Goal: Task Accomplishment & Management: Manage account settings

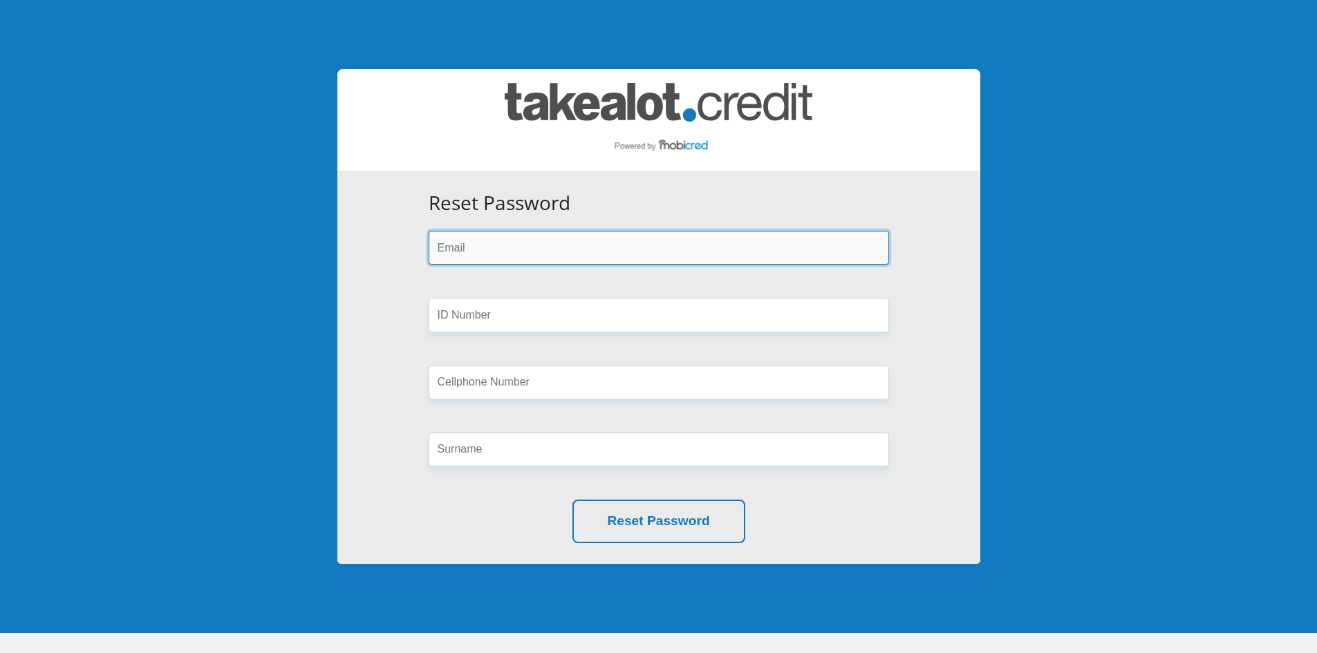
click at [501, 259] on input "email" at bounding box center [659, 248] width 460 height 34
type input "[EMAIL_ADDRESS][DOMAIN_NAME]"
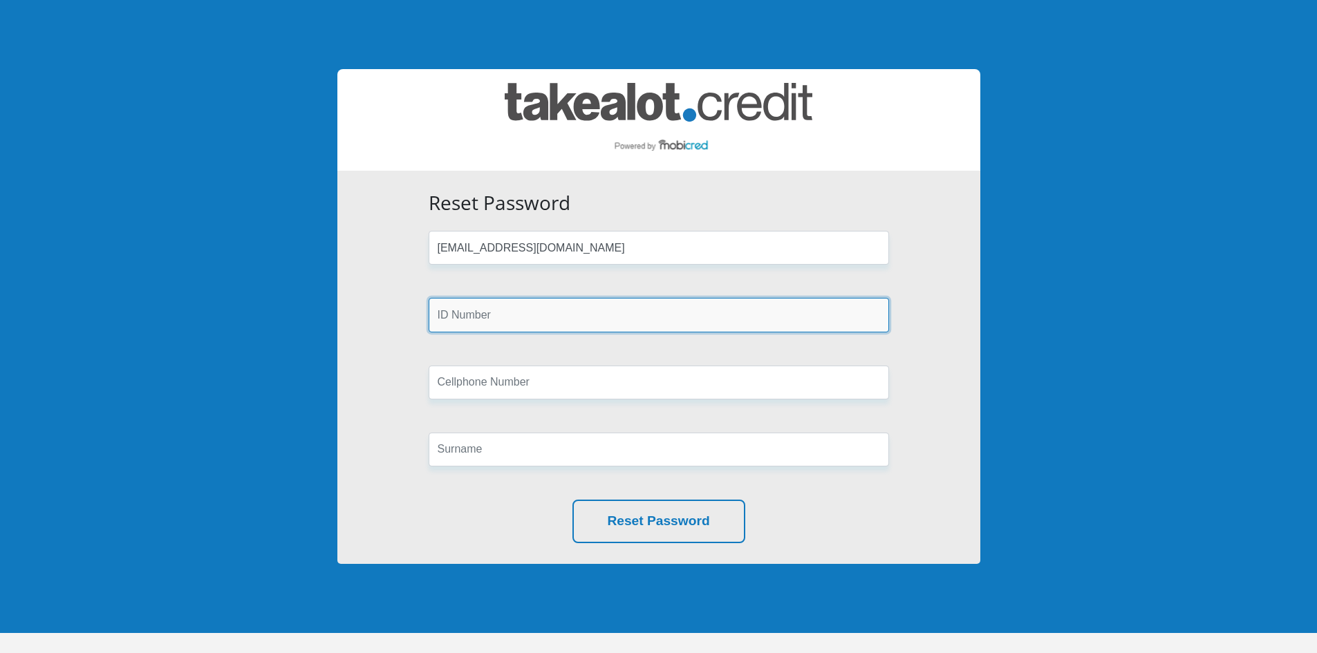
click at [494, 313] on input "text" at bounding box center [659, 315] width 460 height 34
type input "9107105036085"
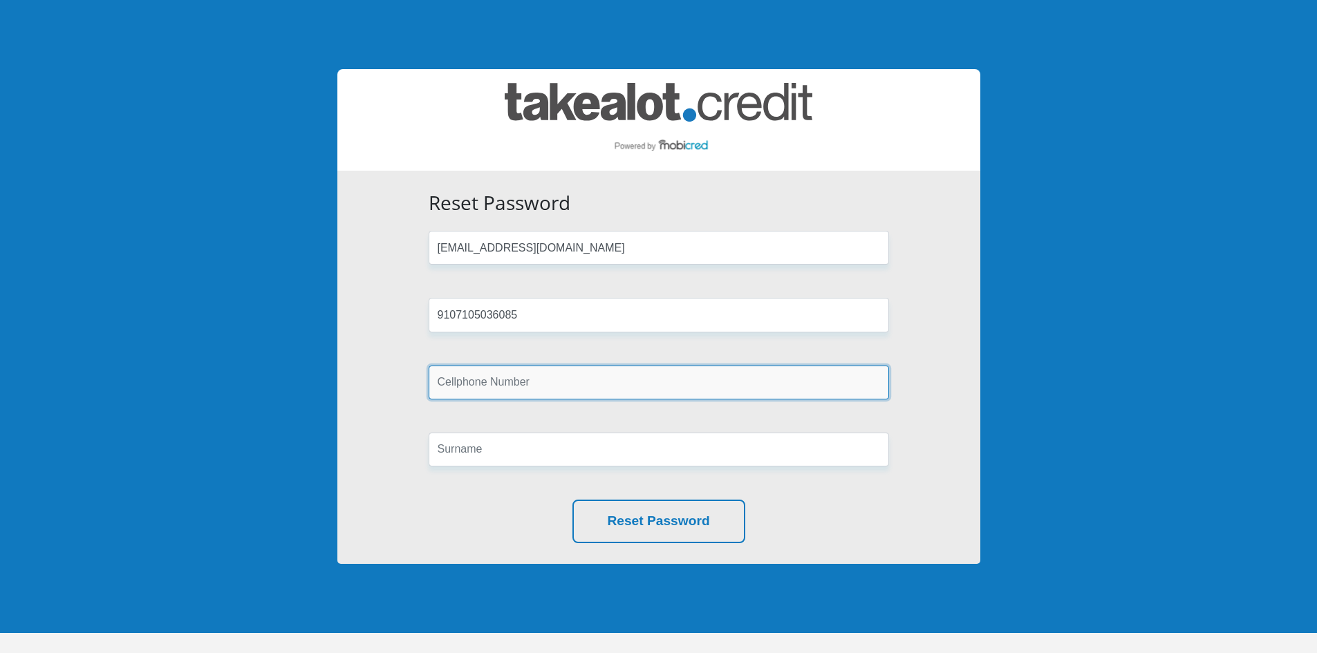
click at [469, 384] on input "text" at bounding box center [659, 383] width 460 height 34
type input "0845033795"
type input "Botha"
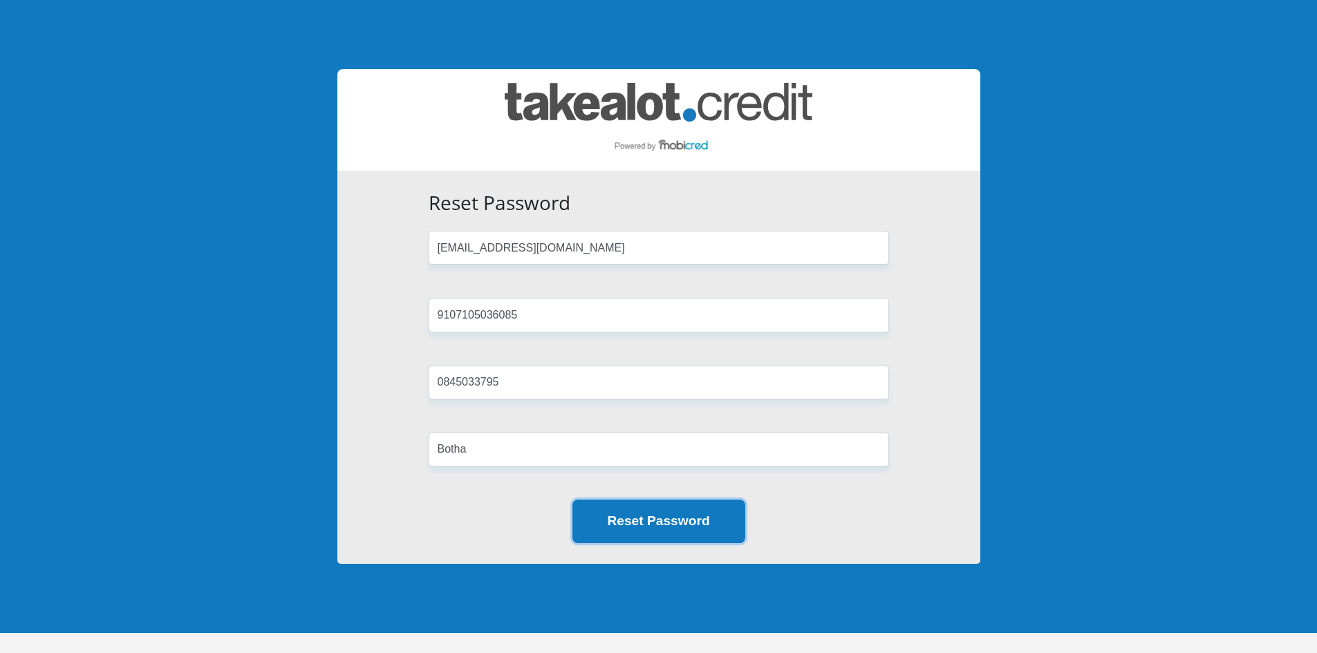
click at [615, 510] on button "Reset Password" at bounding box center [658, 522] width 173 height 44
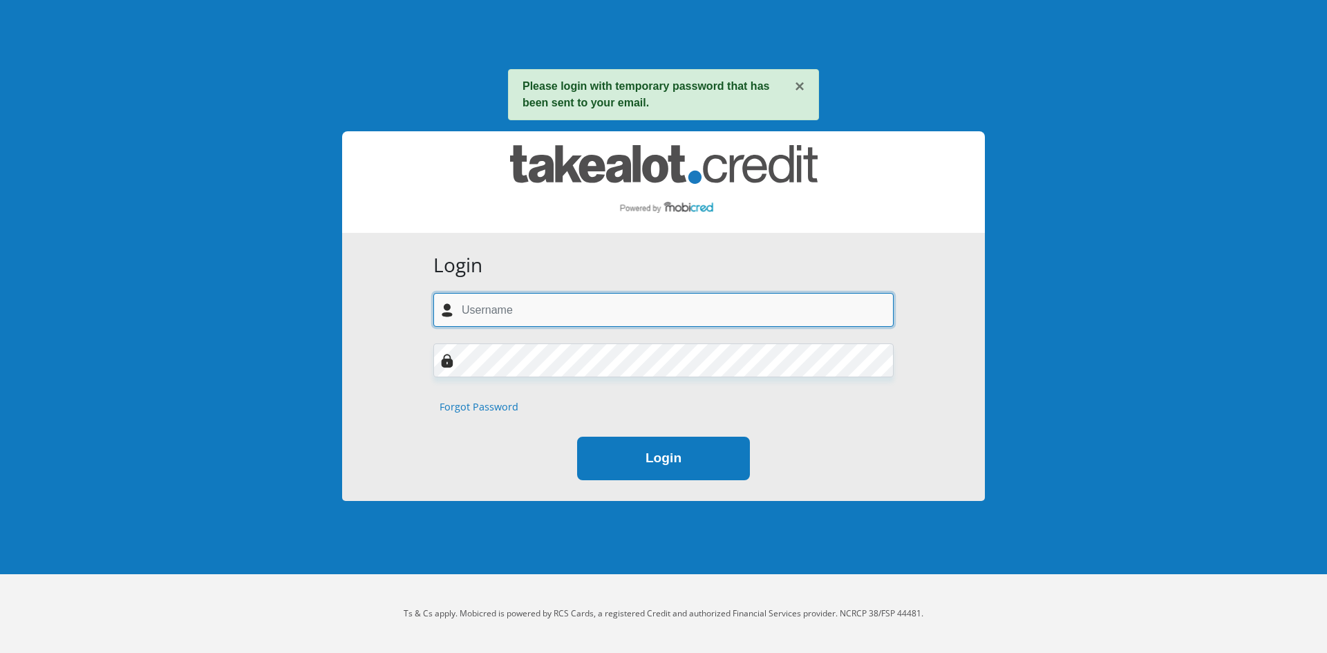
type input "[EMAIL_ADDRESS][DOMAIN_NAME]"
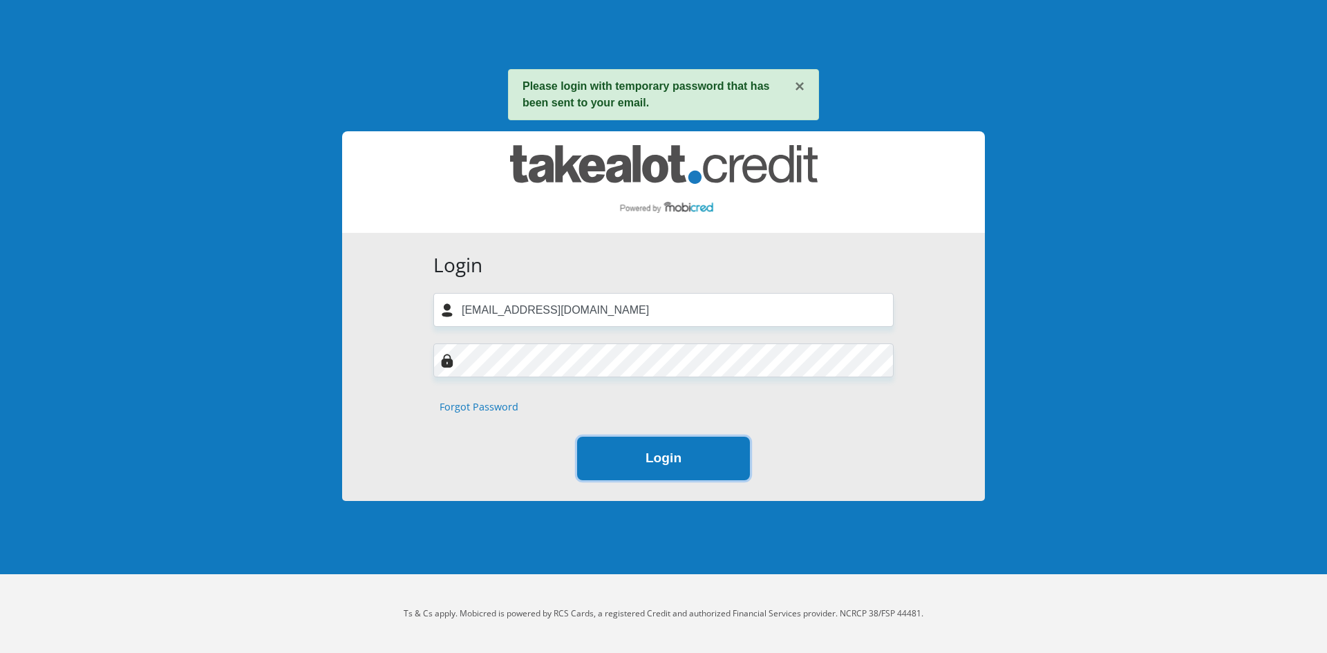
click at [631, 452] on button "Login" at bounding box center [663, 459] width 173 height 44
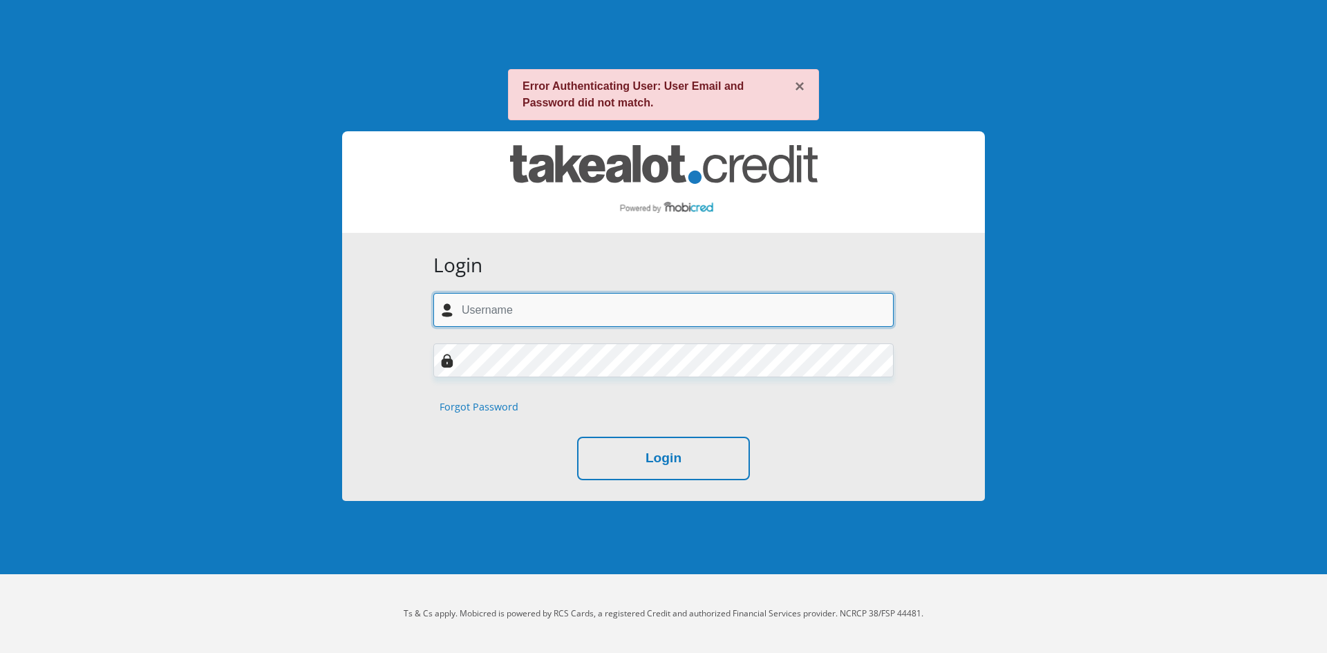
type input "[EMAIL_ADDRESS][DOMAIN_NAME]"
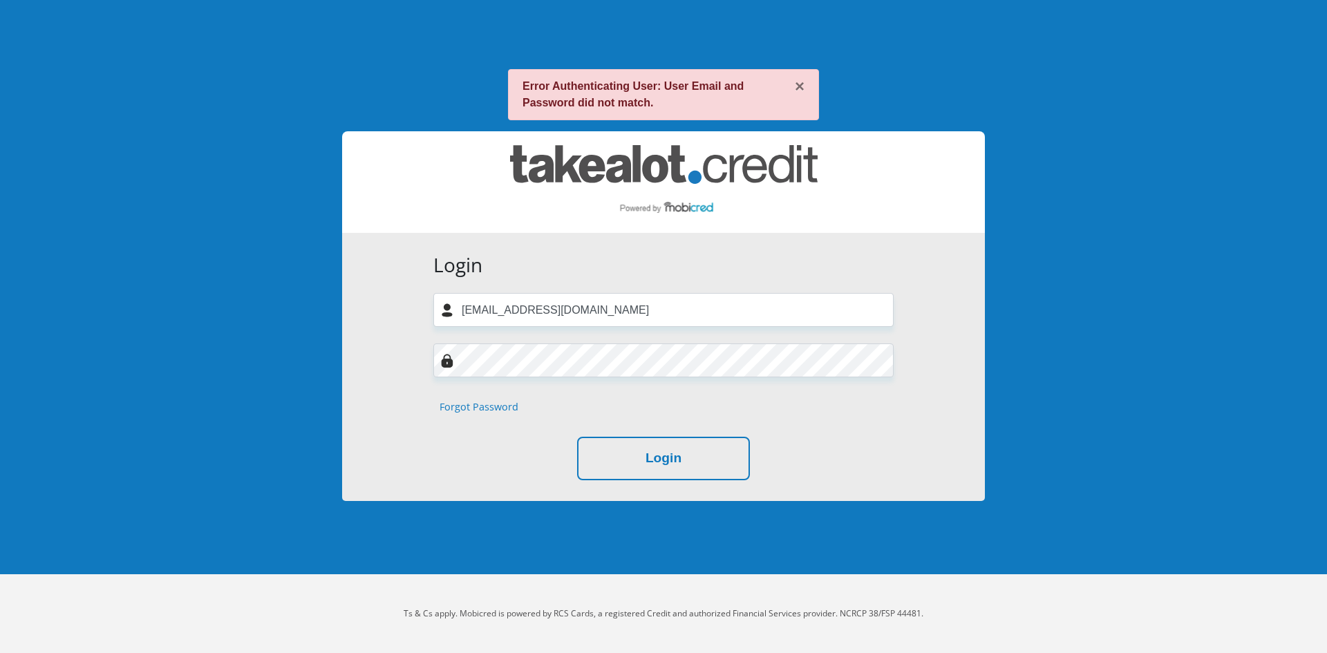
click at [475, 125] on div "× Error Authenticating User: User Email and Password did not match." at bounding box center [664, 100] width 664 height 62
click at [463, 413] on link "Forgot Password" at bounding box center [479, 407] width 79 height 15
click at [926, 460] on div "Login d-don@live.co.za Forgot Password Login" at bounding box center [663, 367] width 643 height 268
click at [657, 460] on button "Login" at bounding box center [663, 459] width 173 height 44
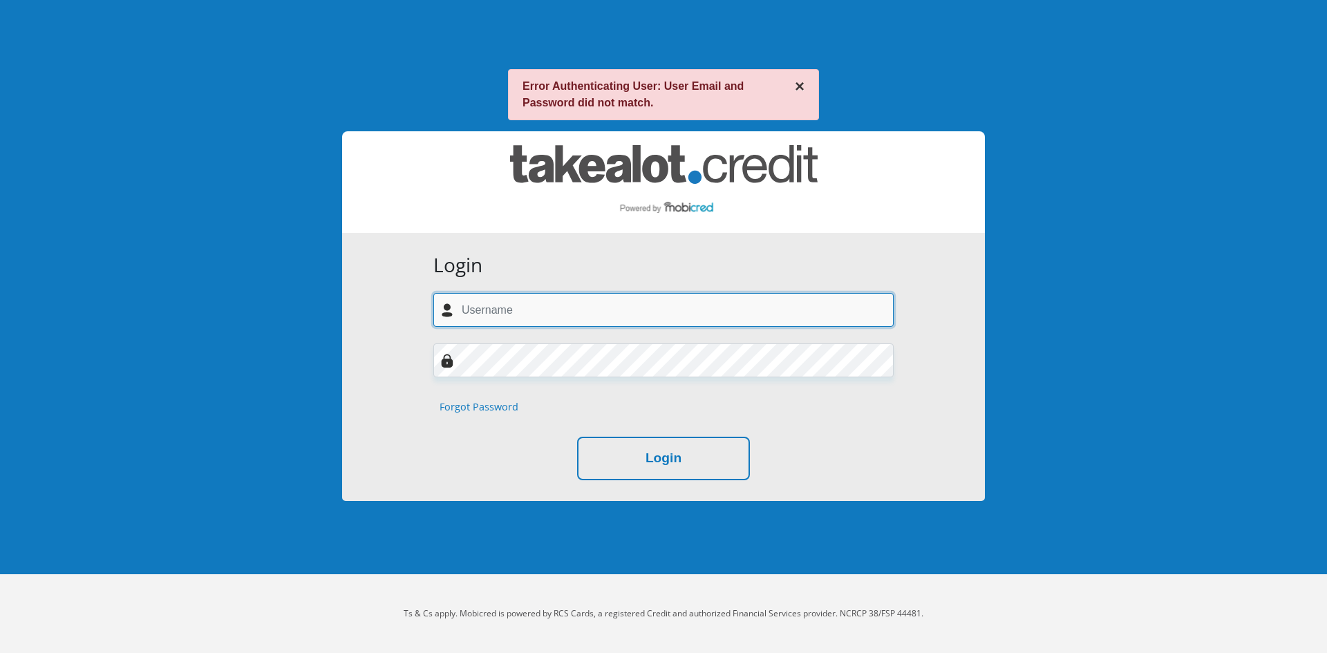
type input "d-don@live.co.za"
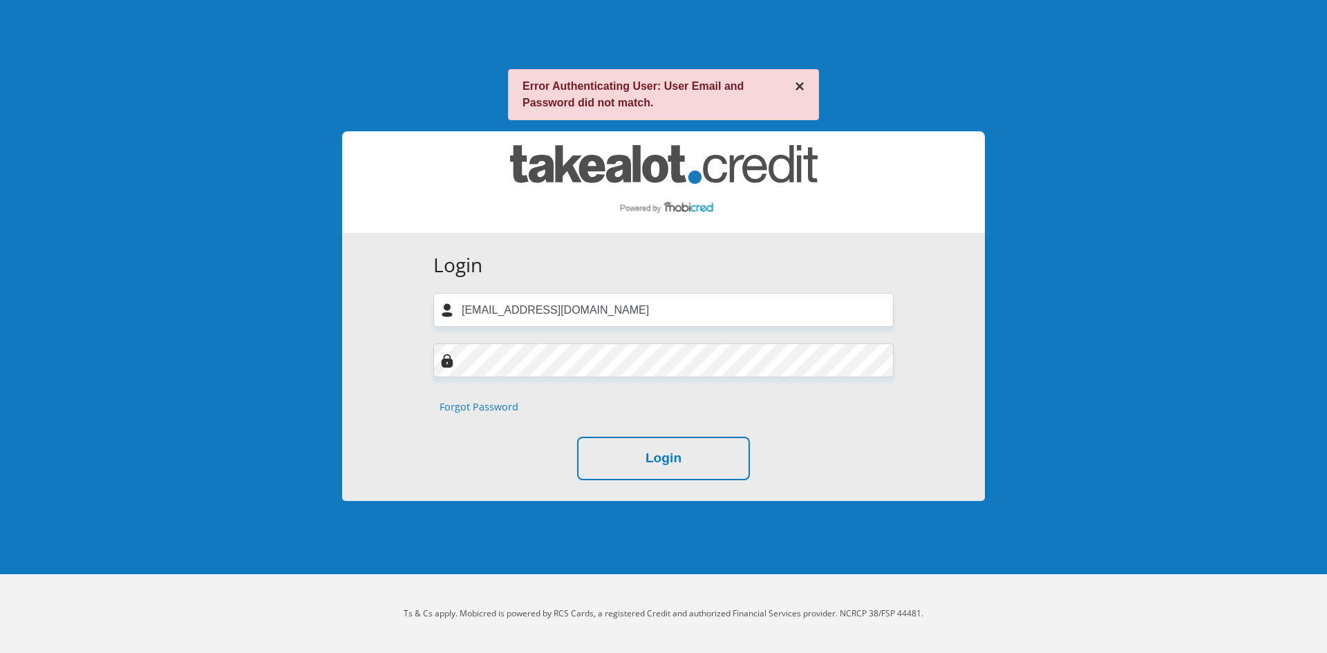
click at [800, 85] on button "×" at bounding box center [800, 86] width 10 height 17
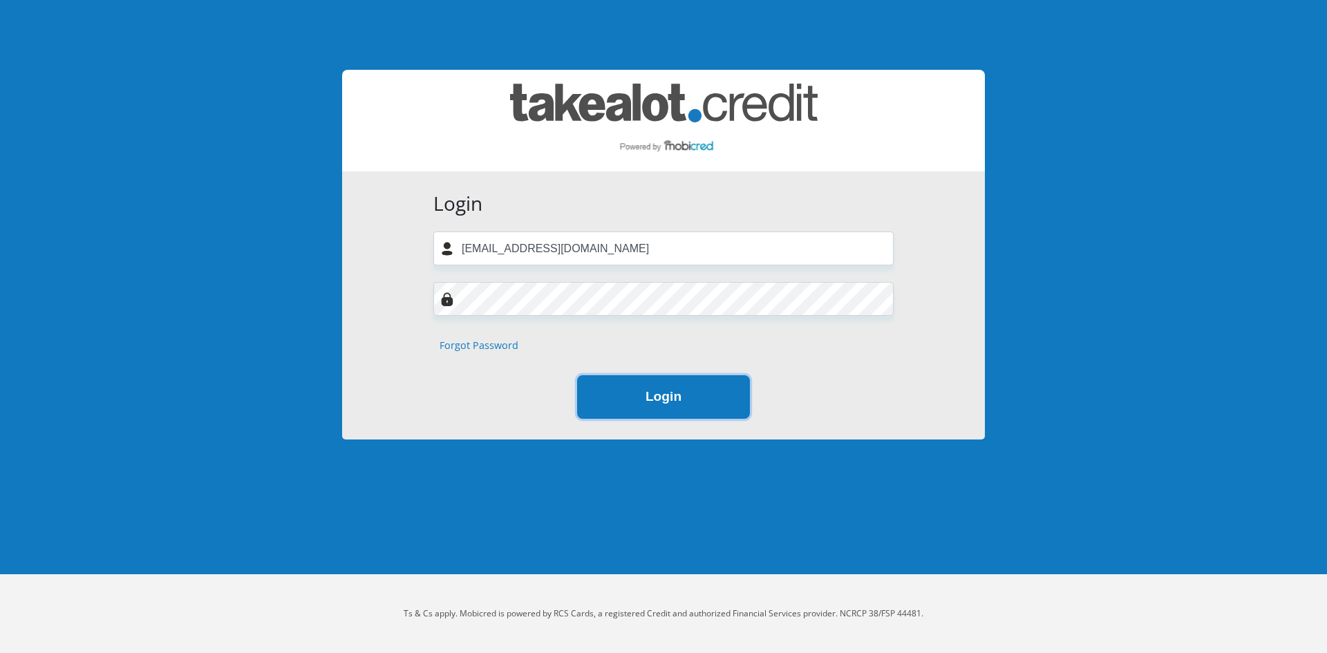
click at [608, 380] on button "Login" at bounding box center [663, 397] width 173 height 44
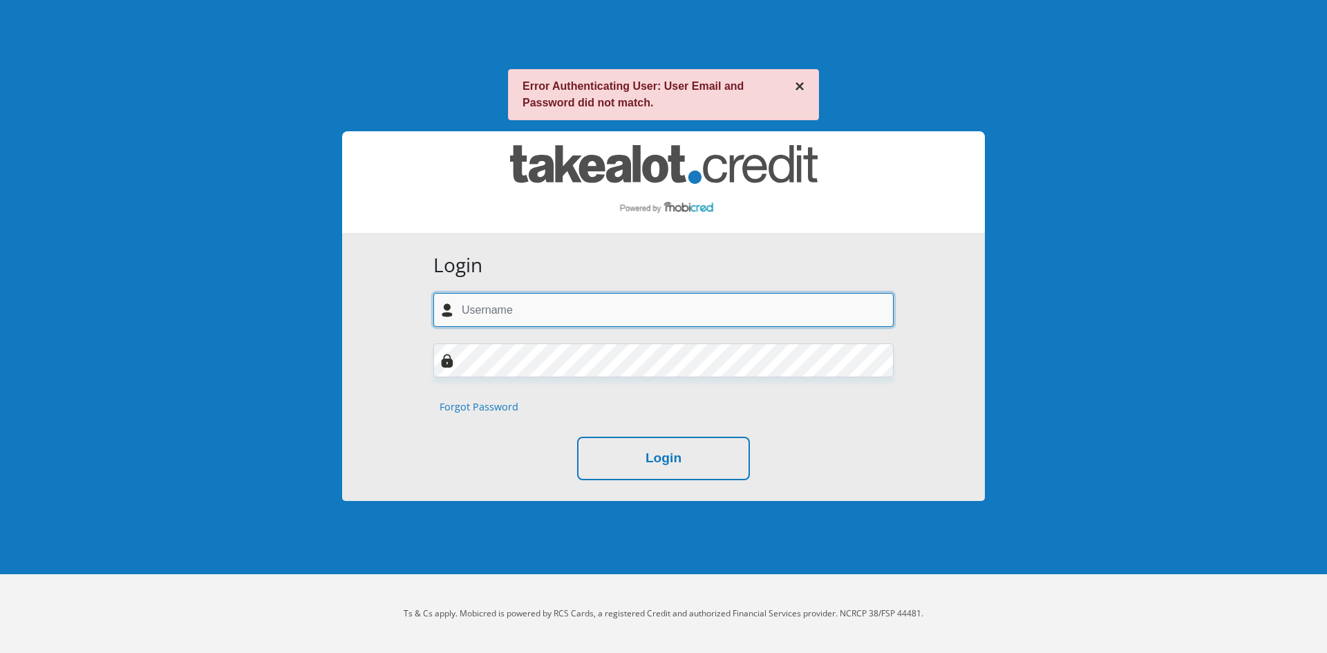
type input "[EMAIL_ADDRESS][DOMAIN_NAME]"
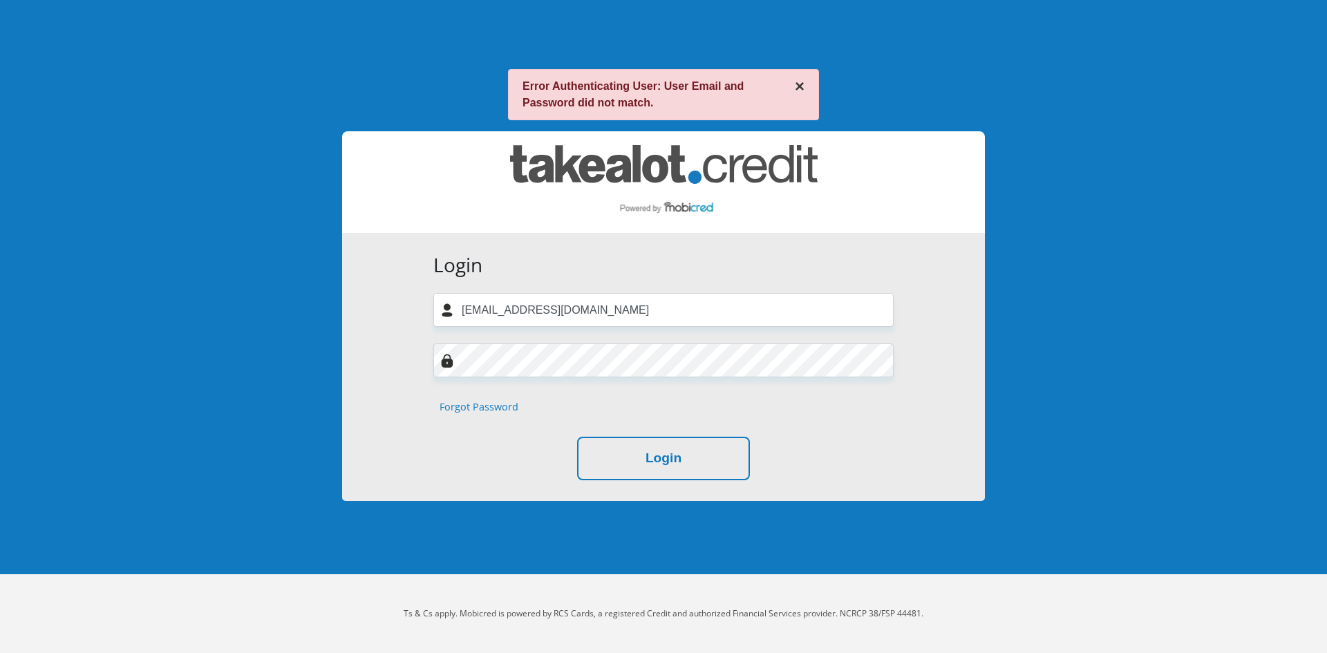
click at [803, 88] on button "×" at bounding box center [800, 86] width 10 height 17
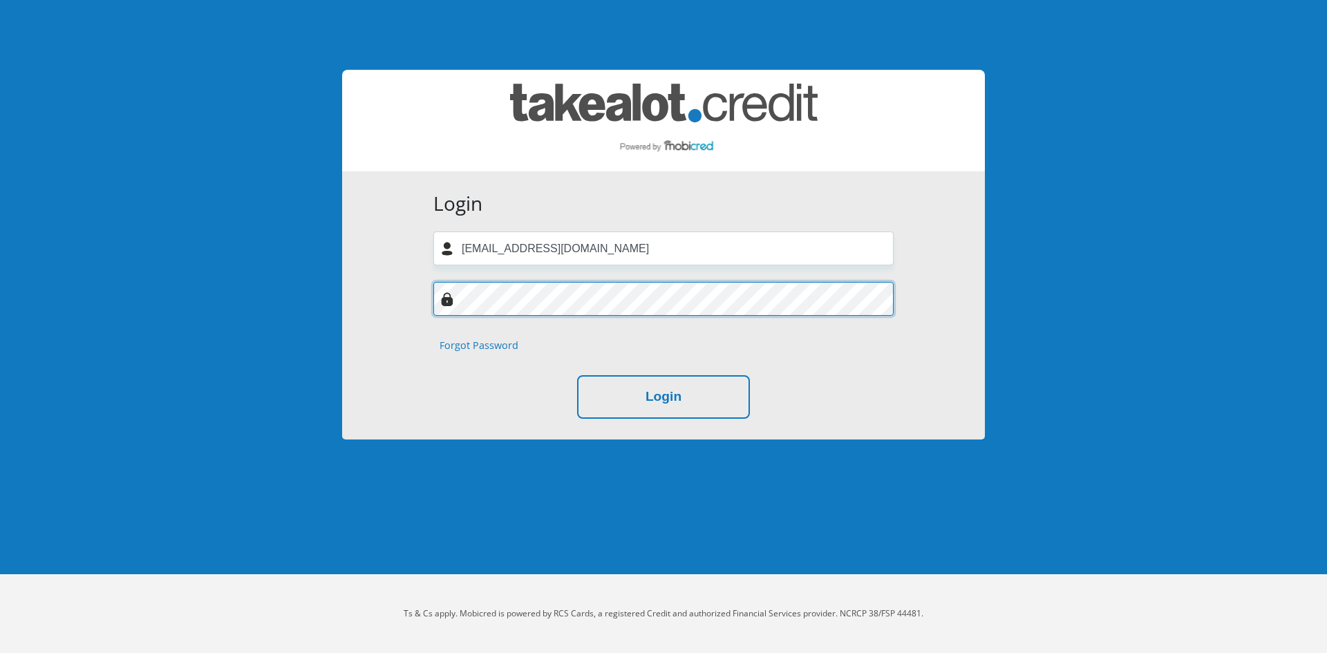
click at [422, 302] on div "Login [EMAIL_ADDRESS][DOMAIN_NAME] Forgot Password Login" at bounding box center [663, 305] width 643 height 268
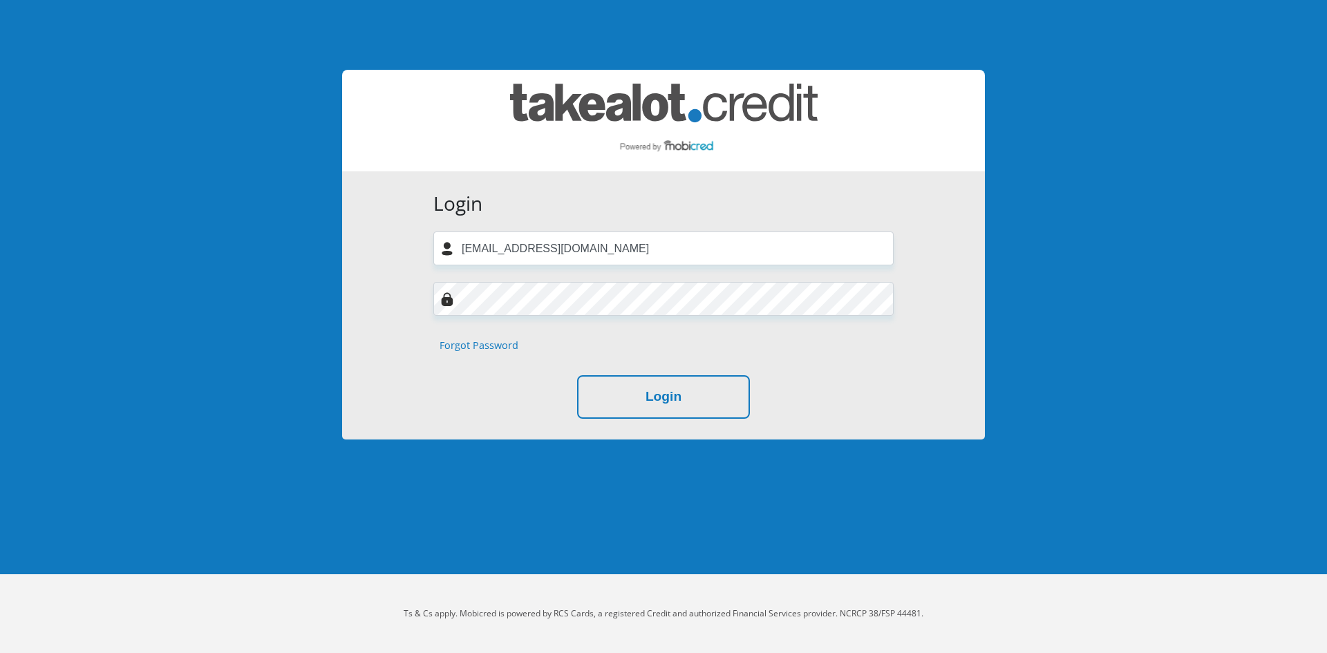
click at [911, 216] on div "Login d-don@live.co.za Forgot Password Login" at bounding box center [663, 305] width 643 height 268
click at [488, 346] on link "Forgot Password" at bounding box center [479, 345] width 79 height 15
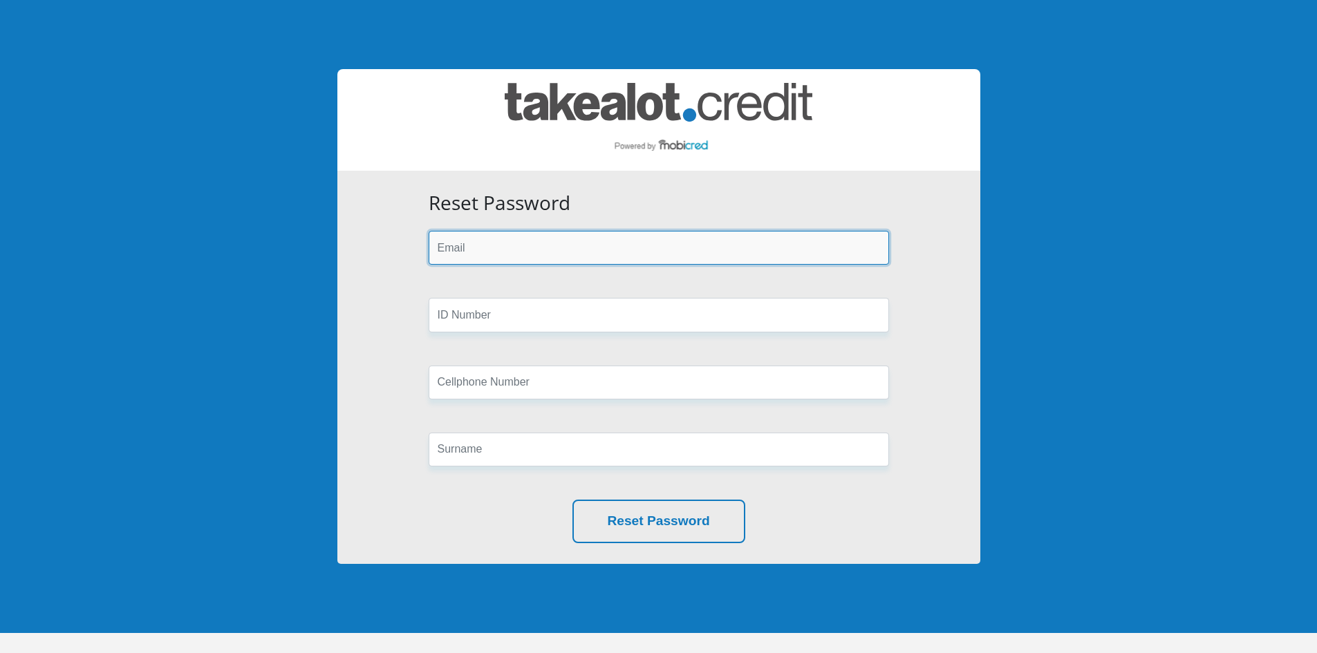
click at [490, 238] on input "email" at bounding box center [659, 248] width 460 height 34
type input "[EMAIL_ADDRESS][DOMAIN_NAME]"
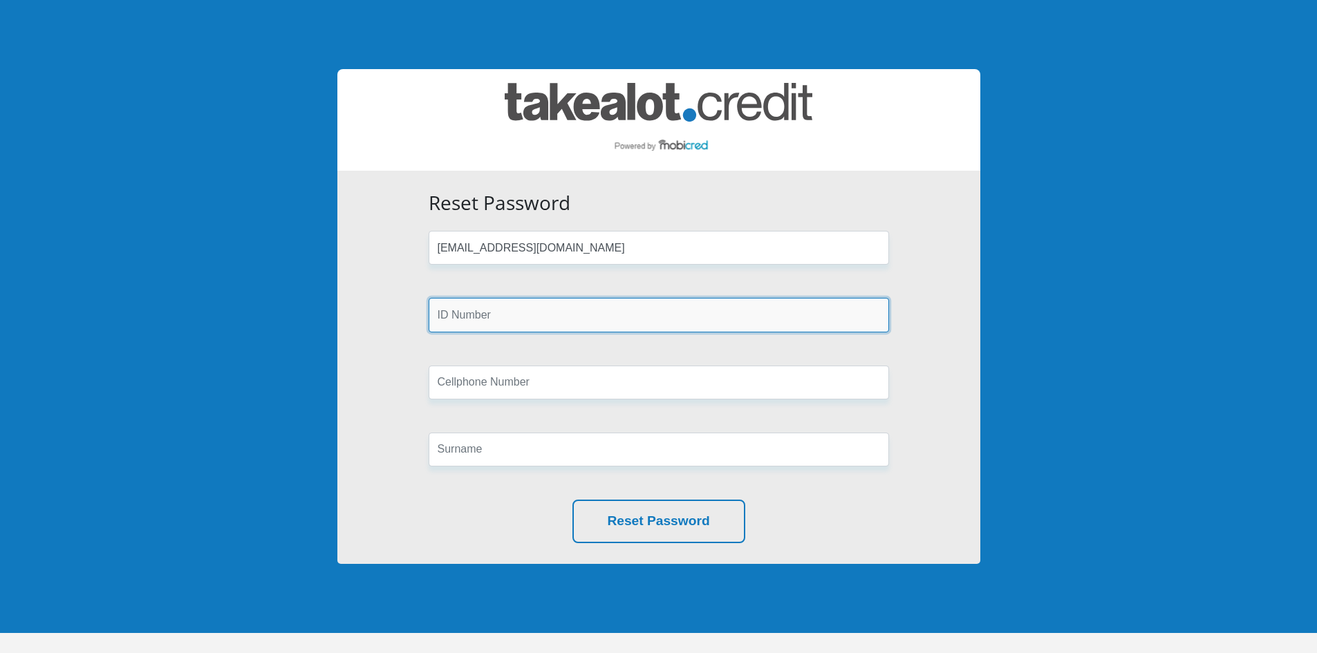
click at [489, 318] on input "text" at bounding box center [659, 315] width 460 height 34
type input "9107105036085"
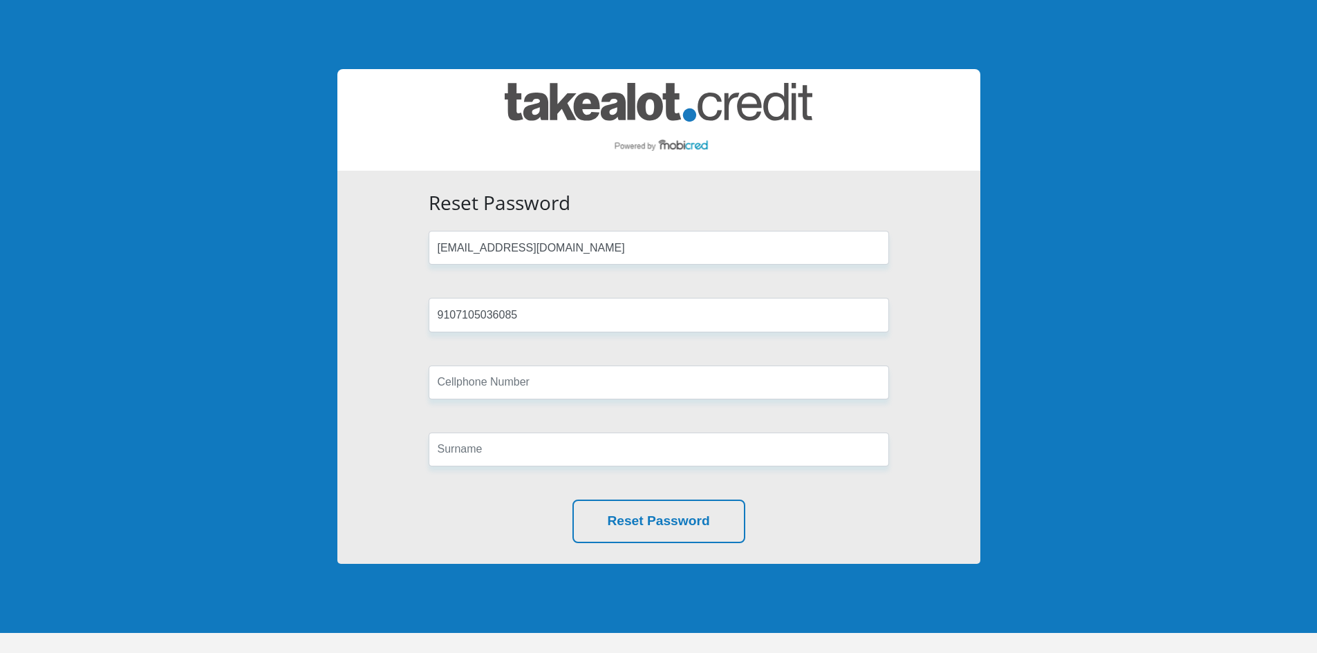
click at [483, 402] on form "Reset Password d-don@live.co.za 9107105036085 Reset Password" at bounding box center [658, 368] width 481 height 352
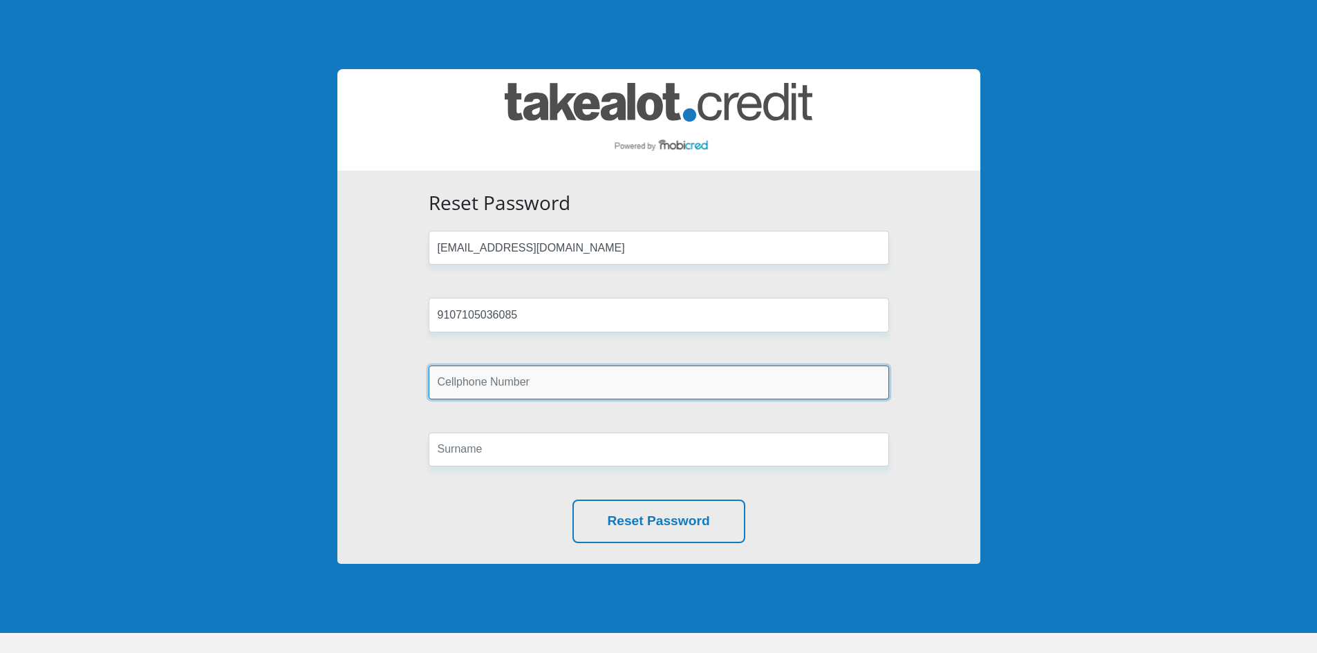
click at [495, 384] on input "text" at bounding box center [659, 383] width 460 height 34
type input "0845033795"
type input "Botha"
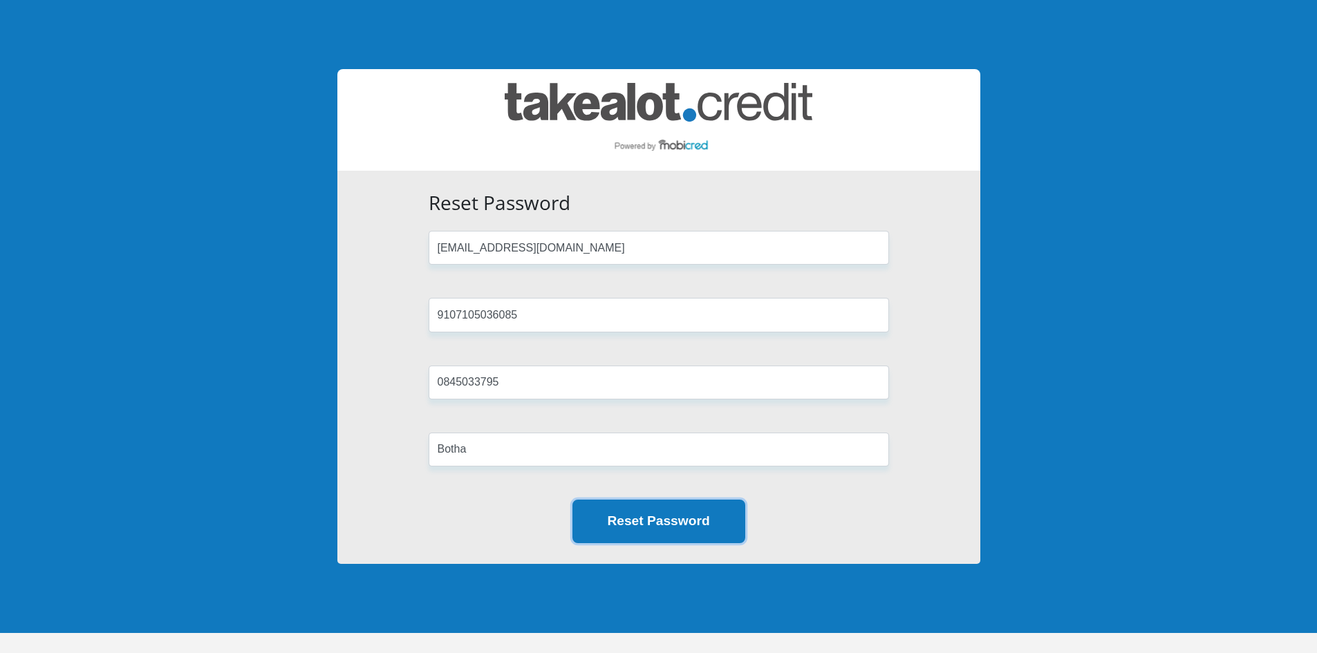
click at [608, 519] on button "Reset Password" at bounding box center [658, 522] width 173 height 44
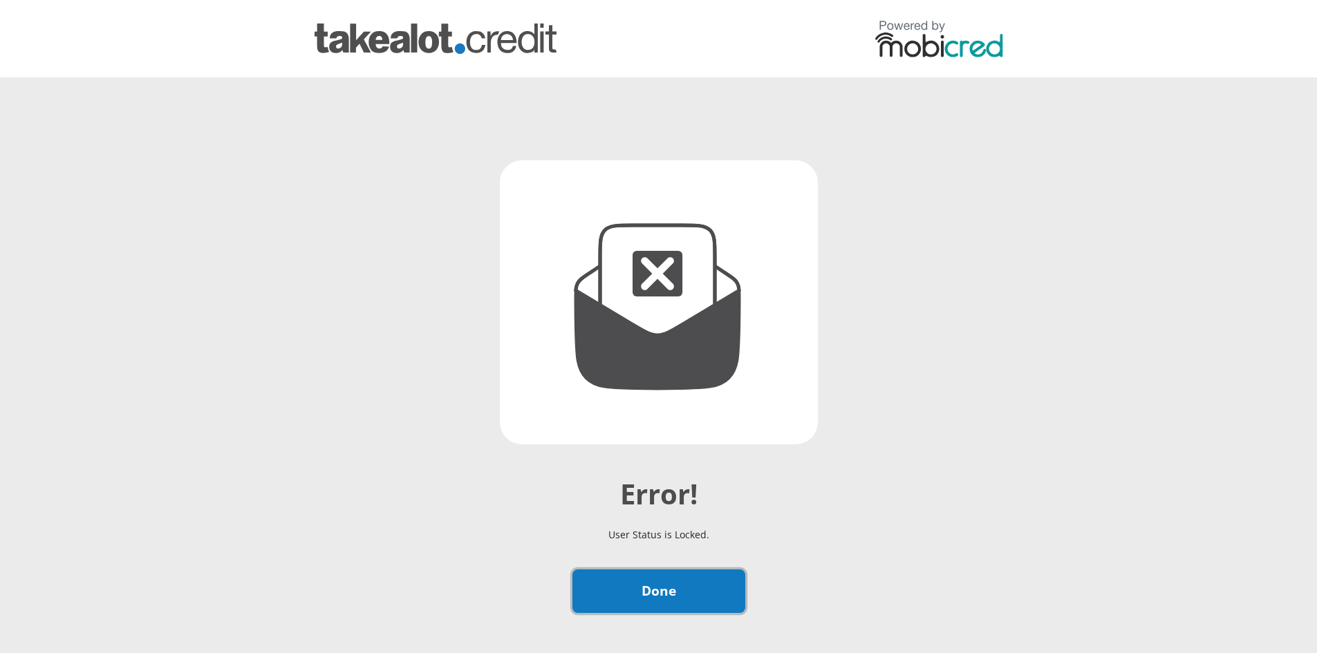
click at [700, 590] on link "Done" at bounding box center [658, 592] width 173 height 44
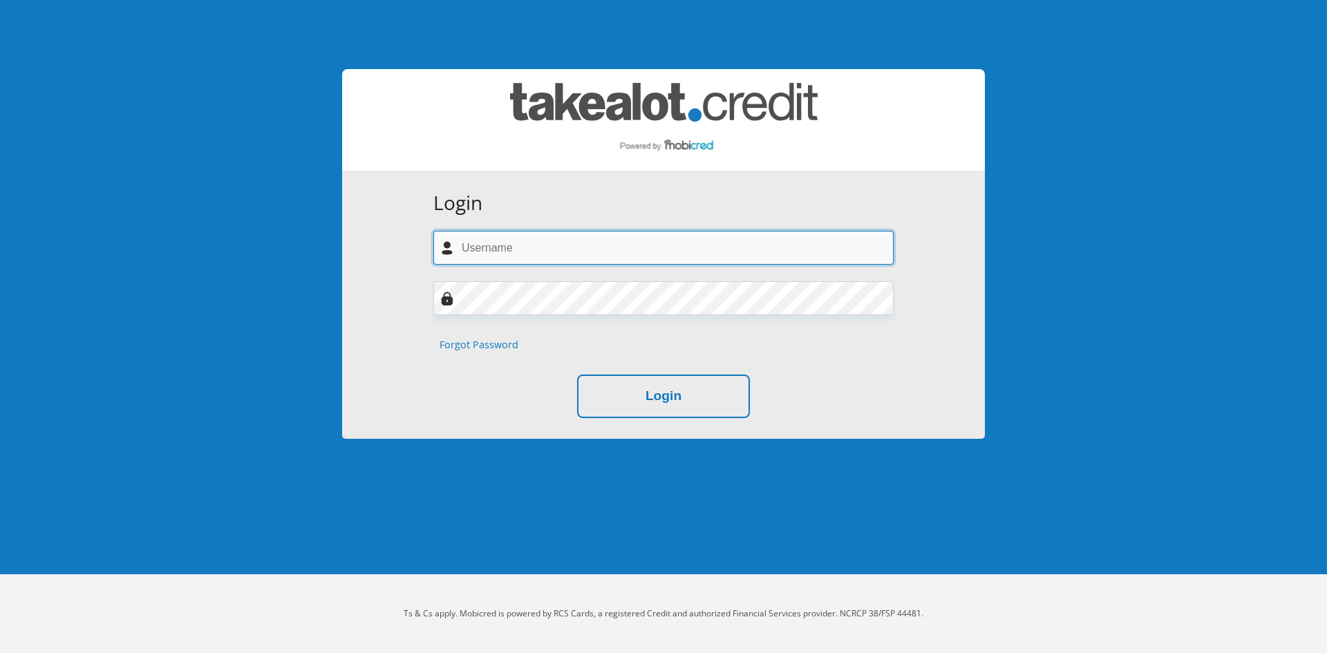
type input "[EMAIL_ADDRESS][DOMAIN_NAME]"
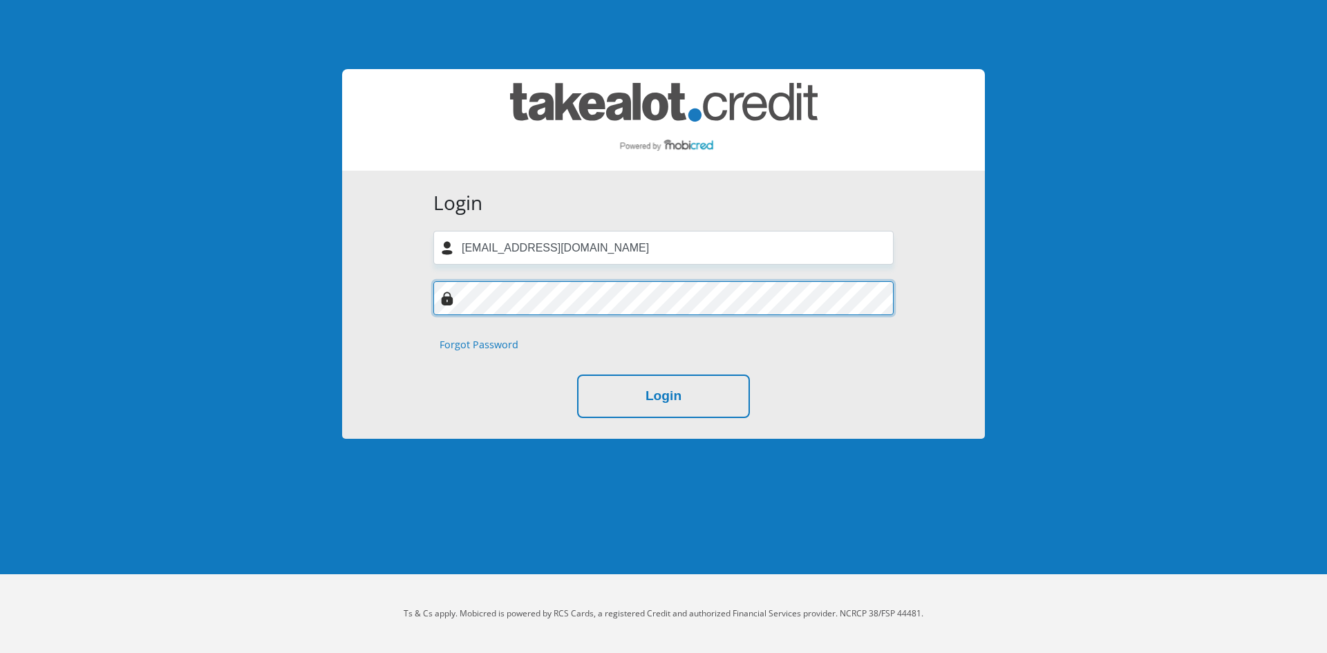
click at [406, 299] on div "Login [EMAIL_ADDRESS][DOMAIN_NAME] Forgot Password Login" at bounding box center [663, 305] width 643 height 268
click at [577, 375] on button "Login" at bounding box center [663, 397] width 173 height 44
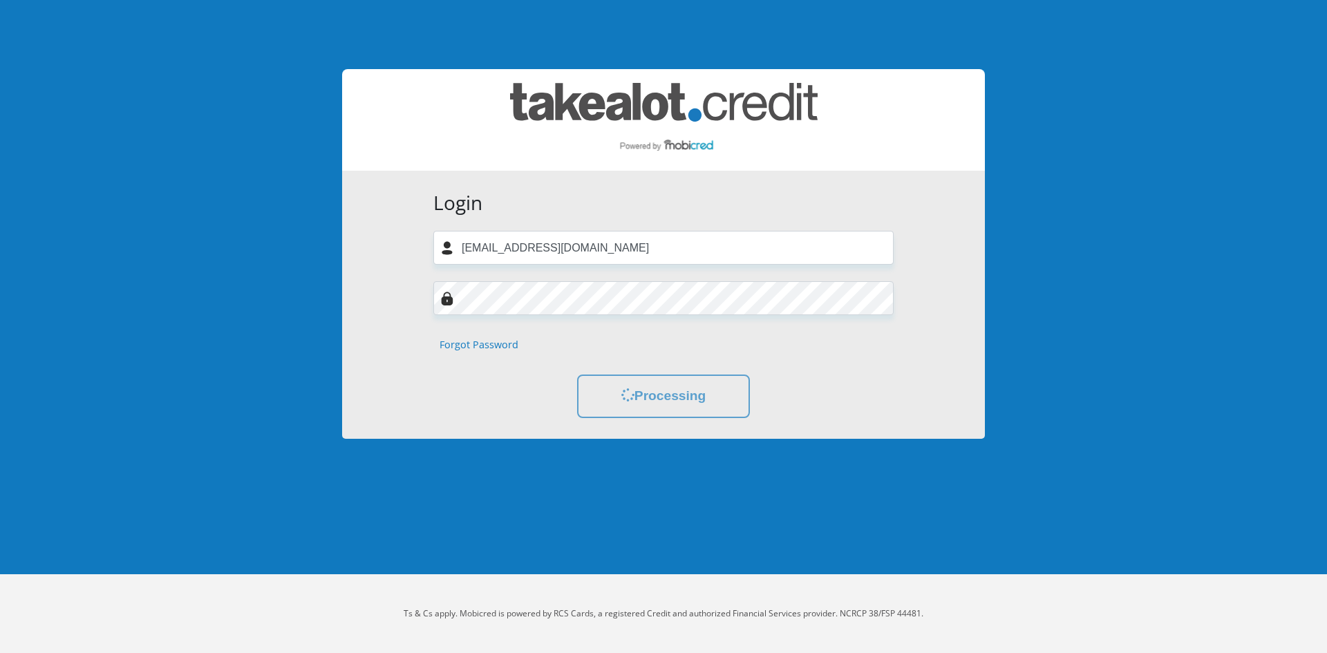
click at [864, 325] on form "Login [EMAIL_ADDRESS][DOMAIN_NAME] Forgot Password Processing" at bounding box center [663, 305] width 481 height 227
